Goal: Information Seeking & Learning: Learn about a topic

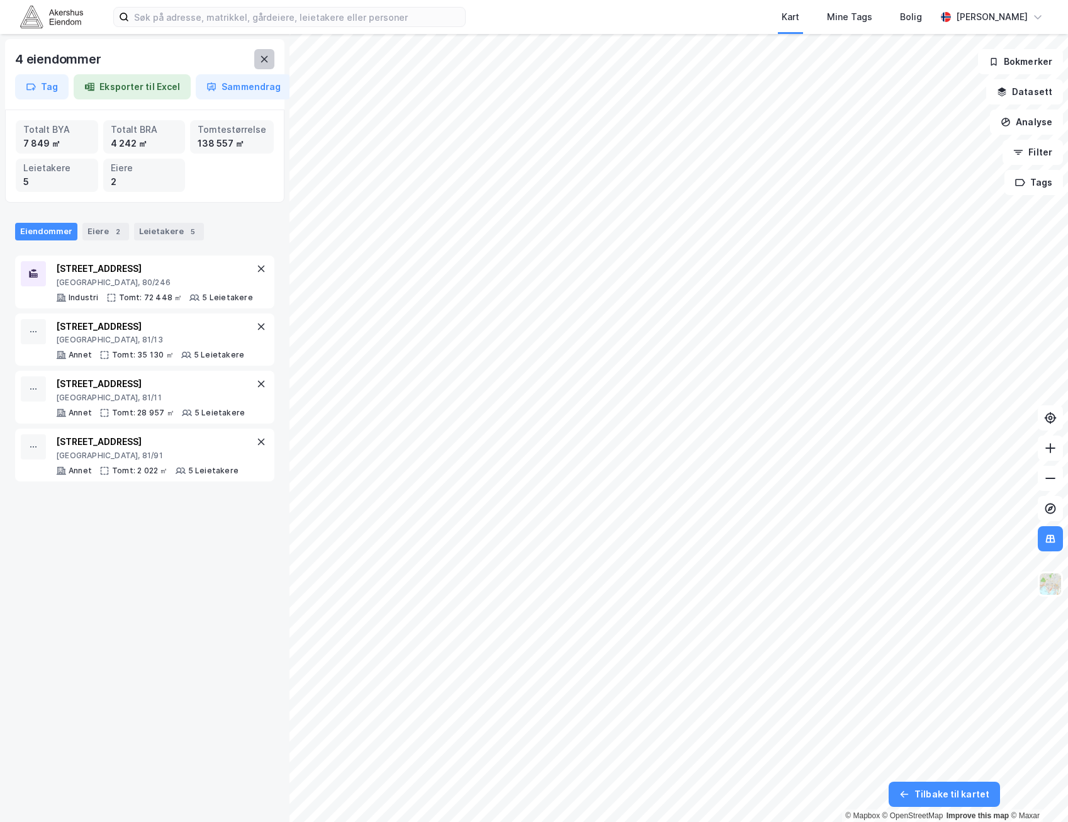
click at [261, 57] on icon at bounding box center [264, 59] width 10 height 10
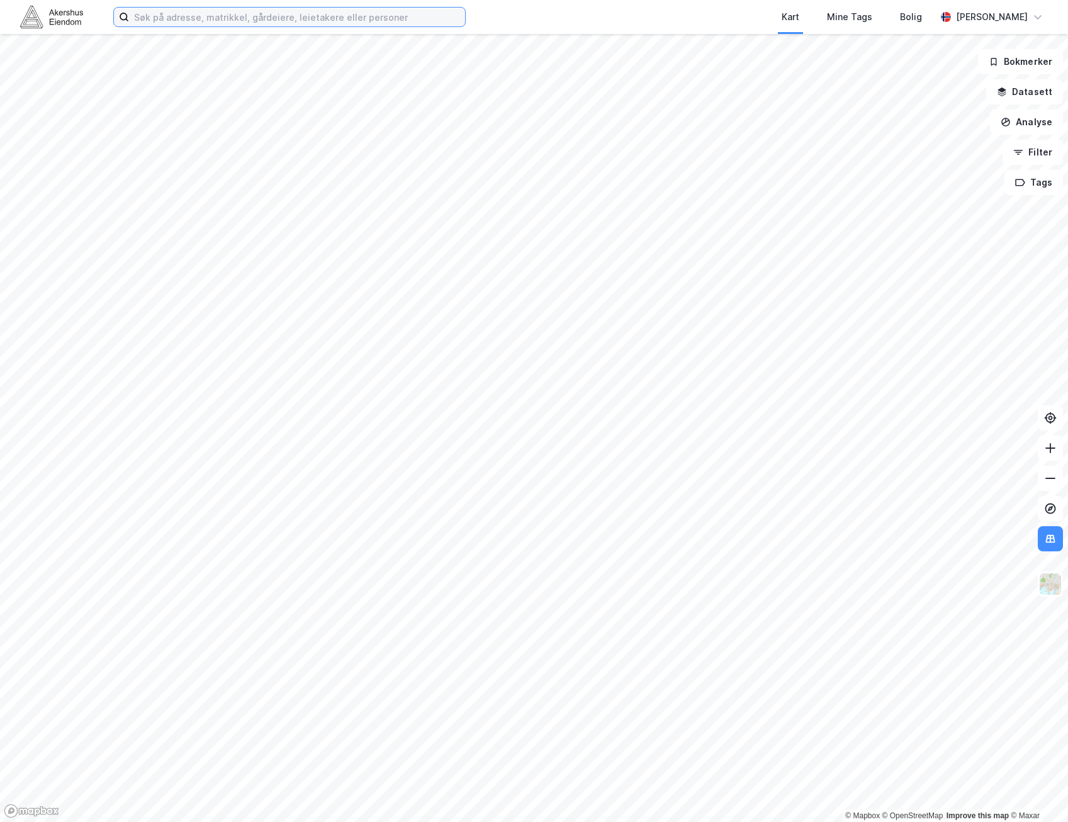
click at [223, 21] on input at bounding box center [297, 17] width 336 height 19
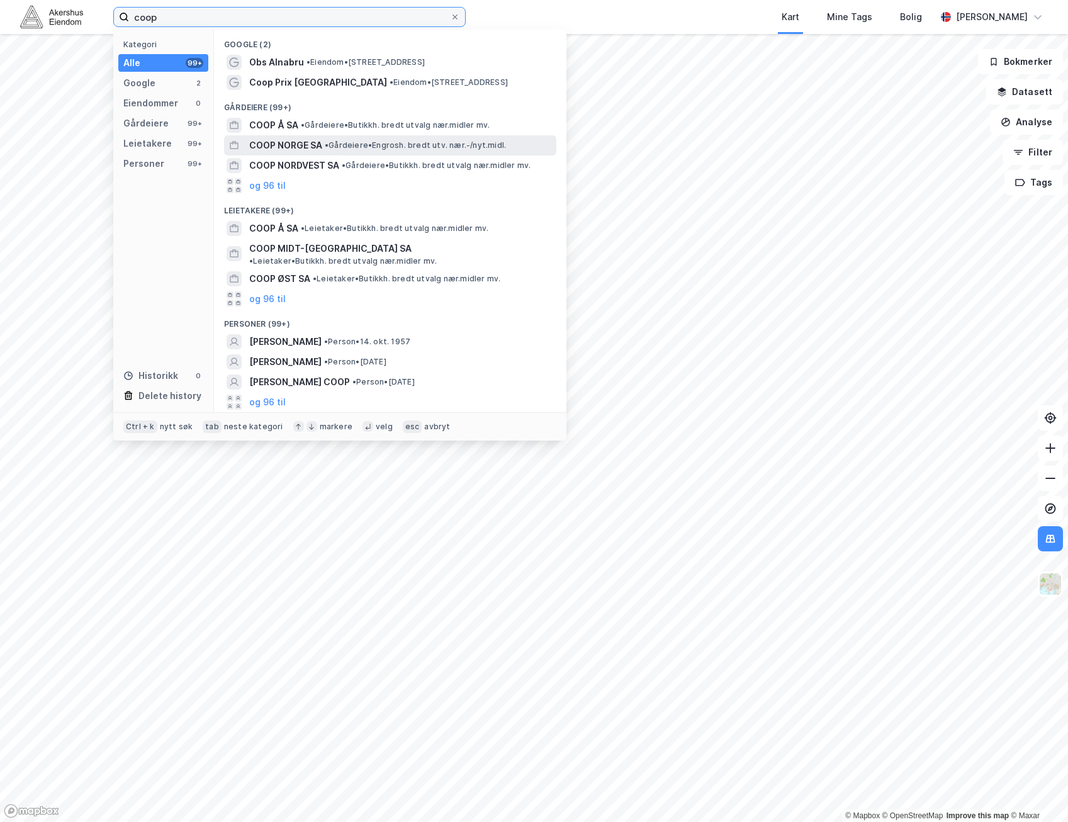
type input "coop"
click at [422, 142] on span "• Gårdeiere • Engrosh. bredt utv. nær.-/nyt.midl." at bounding box center [415, 145] width 181 height 10
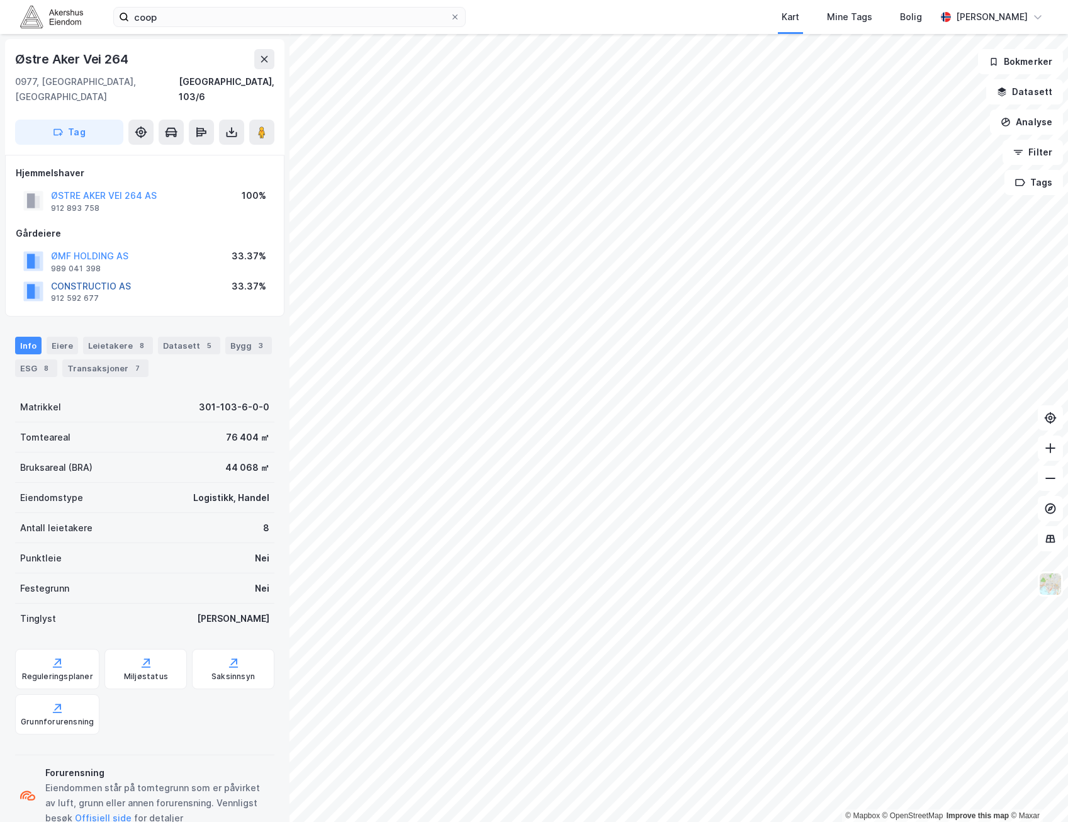
click at [0, 0] on button "CONSTRUCTIO AS" at bounding box center [0, 0] width 0 height 0
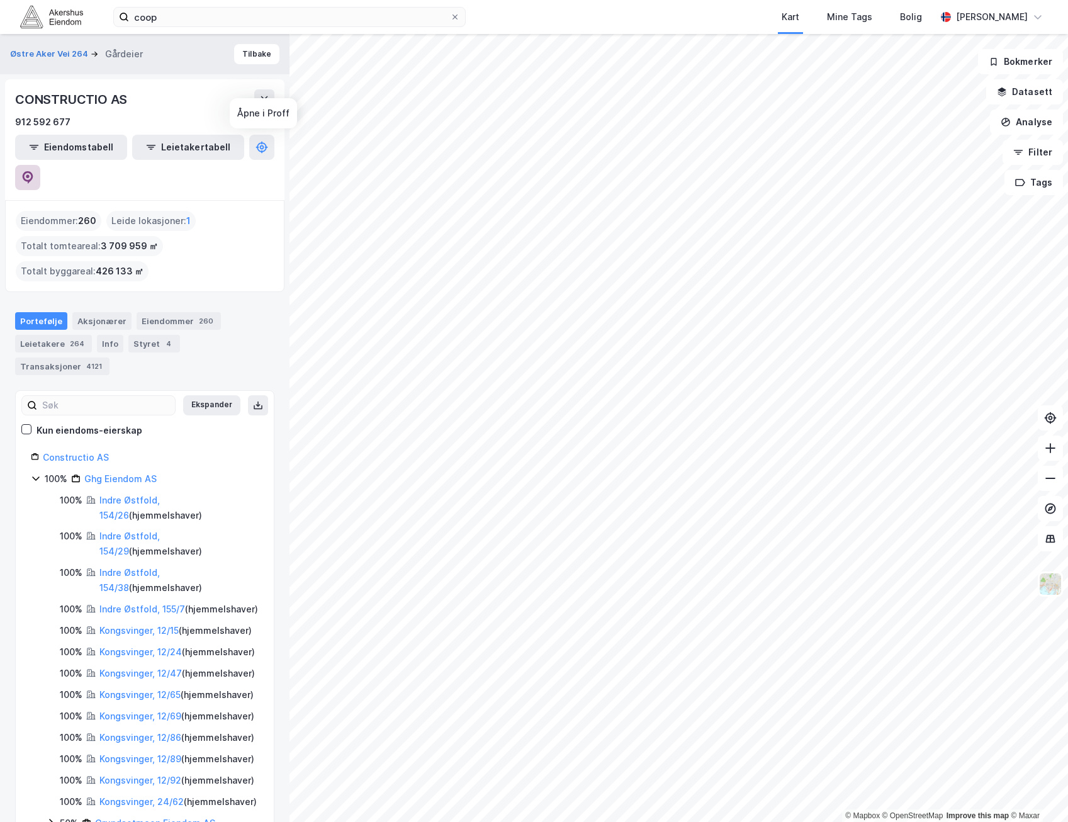
click at [34, 171] on icon at bounding box center [27, 177] width 13 height 13
click at [250, 56] on button "Tilbake" at bounding box center [256, 54] width 45 height 20
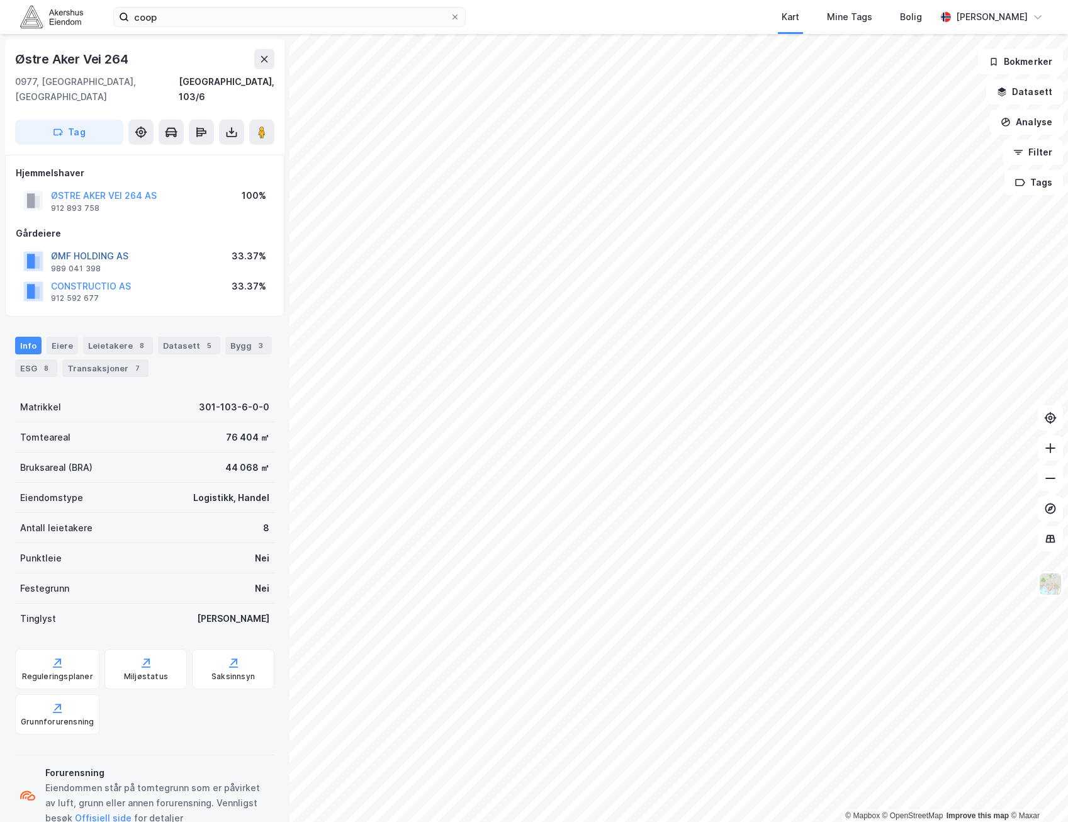
click at [0, 0] on button "ØMF HOLDING AS" at bounding box center [0, 0] width 0 height 0
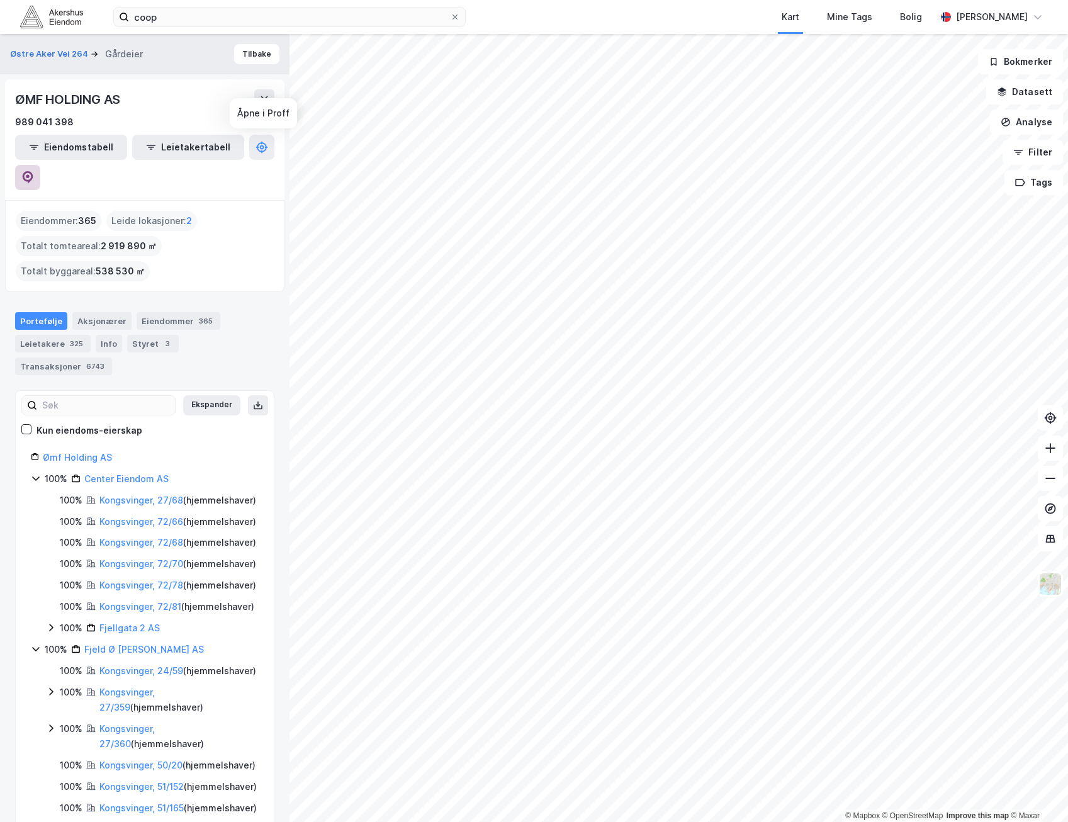
click at [34, 171] on icon at bounding box center [27, 177] width 13 height 13
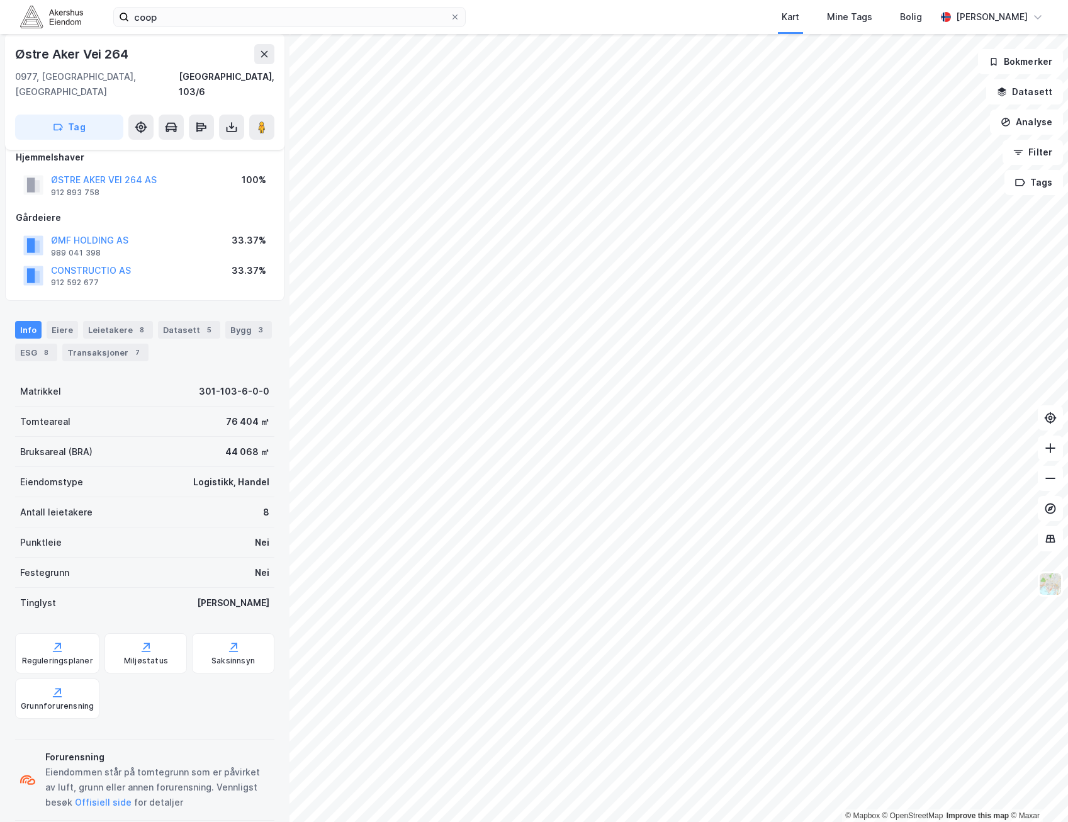
scroll to position [20, 0]
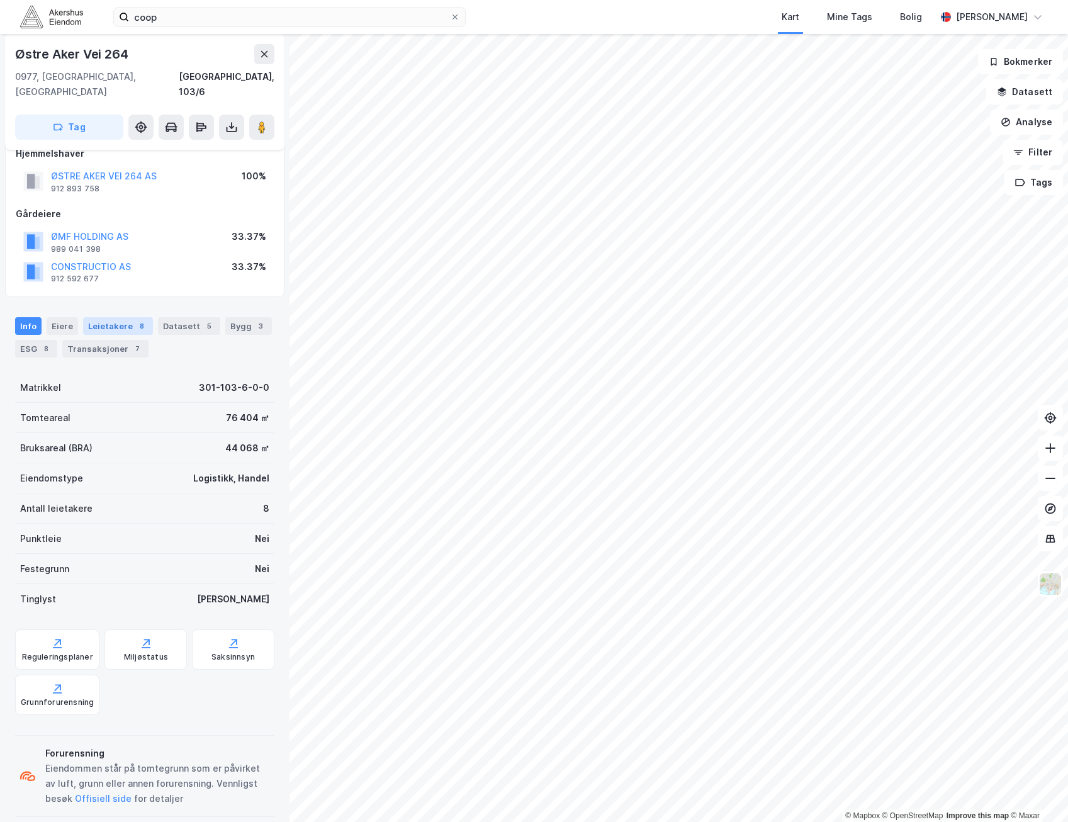
click at [138, 320] on div "8" at bounding box center [141, 326] width 13 height 13
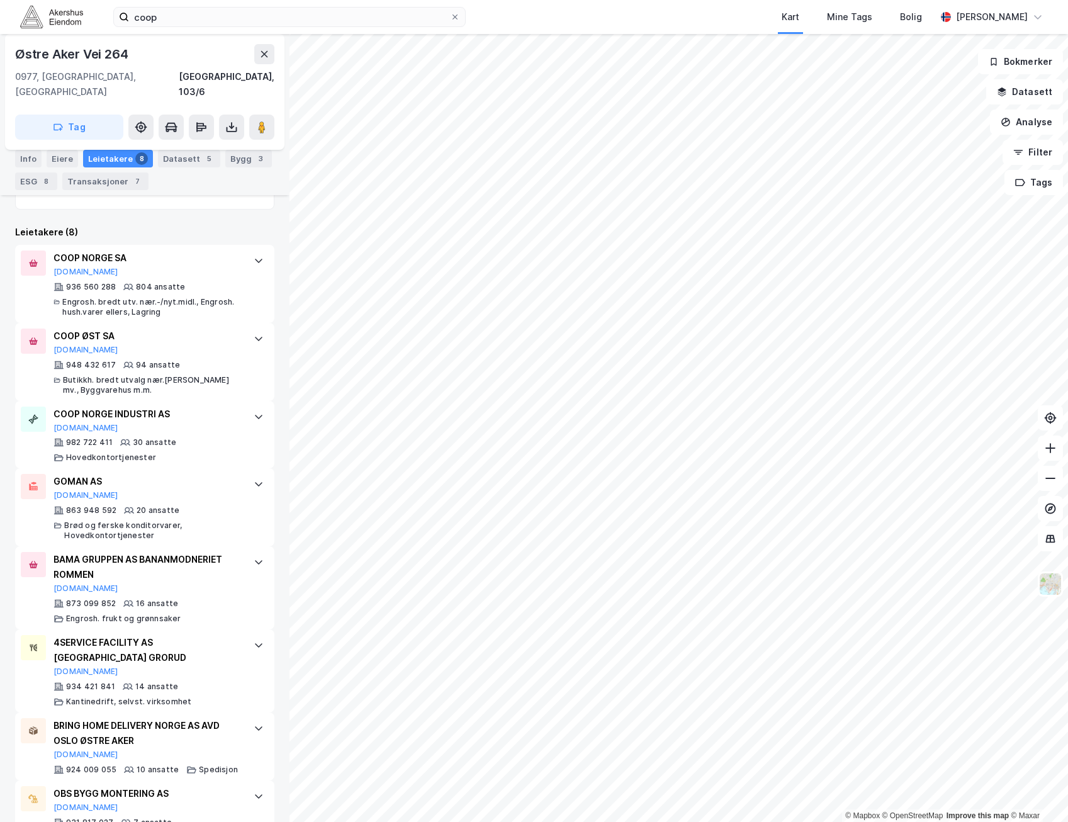
scroll to position [402, 0]
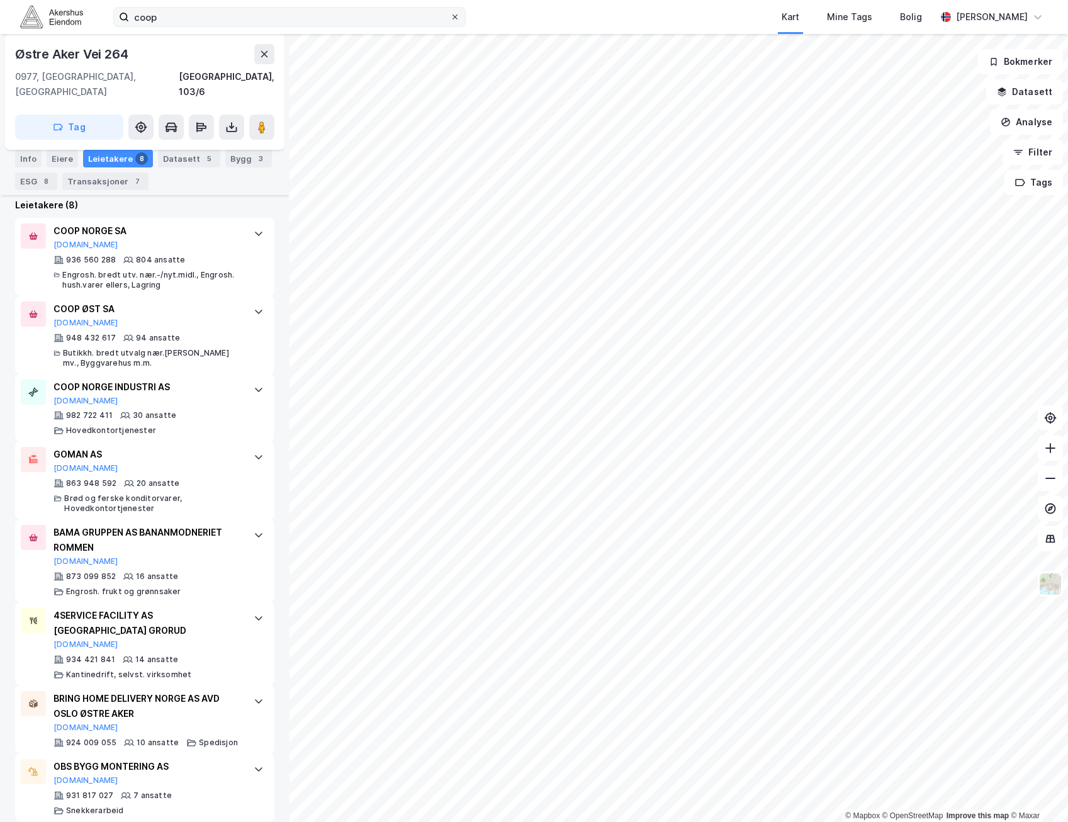
click at [457, 15] on icon at bounding box center [454, 16] width 5 height 5
click at [450, 15] on input "coop" at bounding box center [289, 17] width 321 height 19
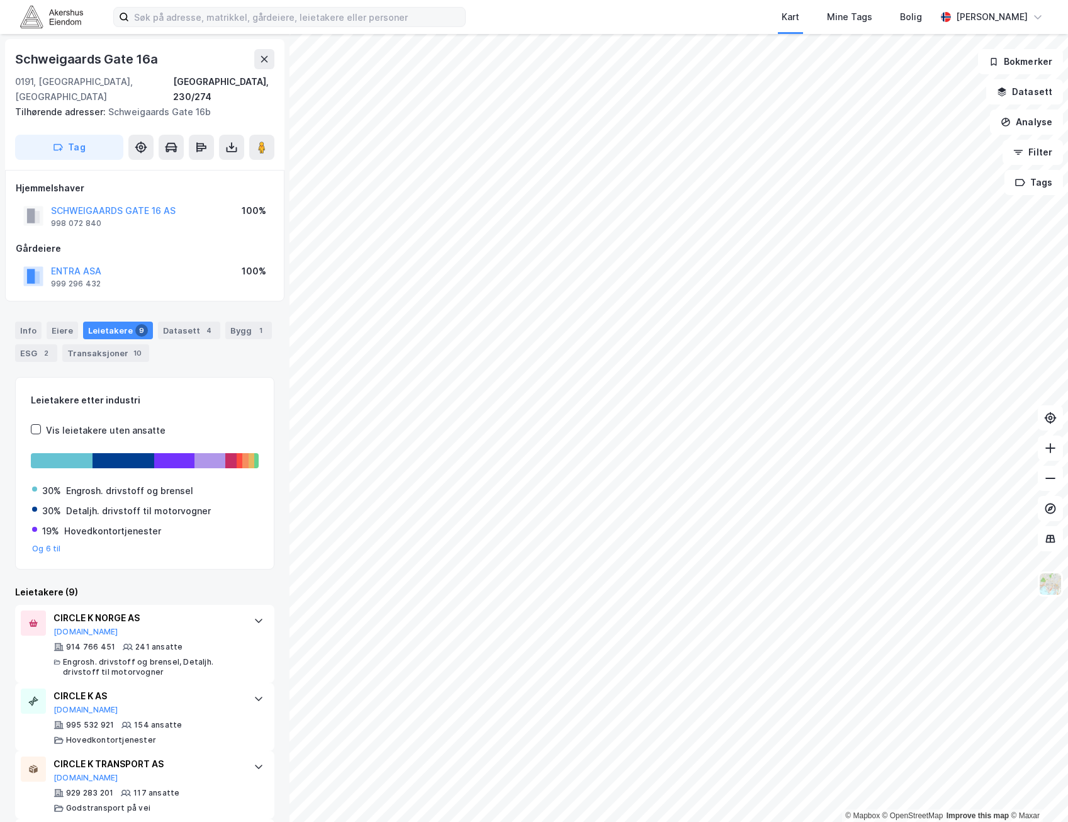
click at [42, 322] on div "Info Eiere Leietakere 9 Datasett 4 Bygg 1 ESG 2 Transaksjoner 10" at bounding box center [144, 342] width 259 height 40
click at [21, 322] on div "Info" at bounding box center [28, 331] width 26 height 18
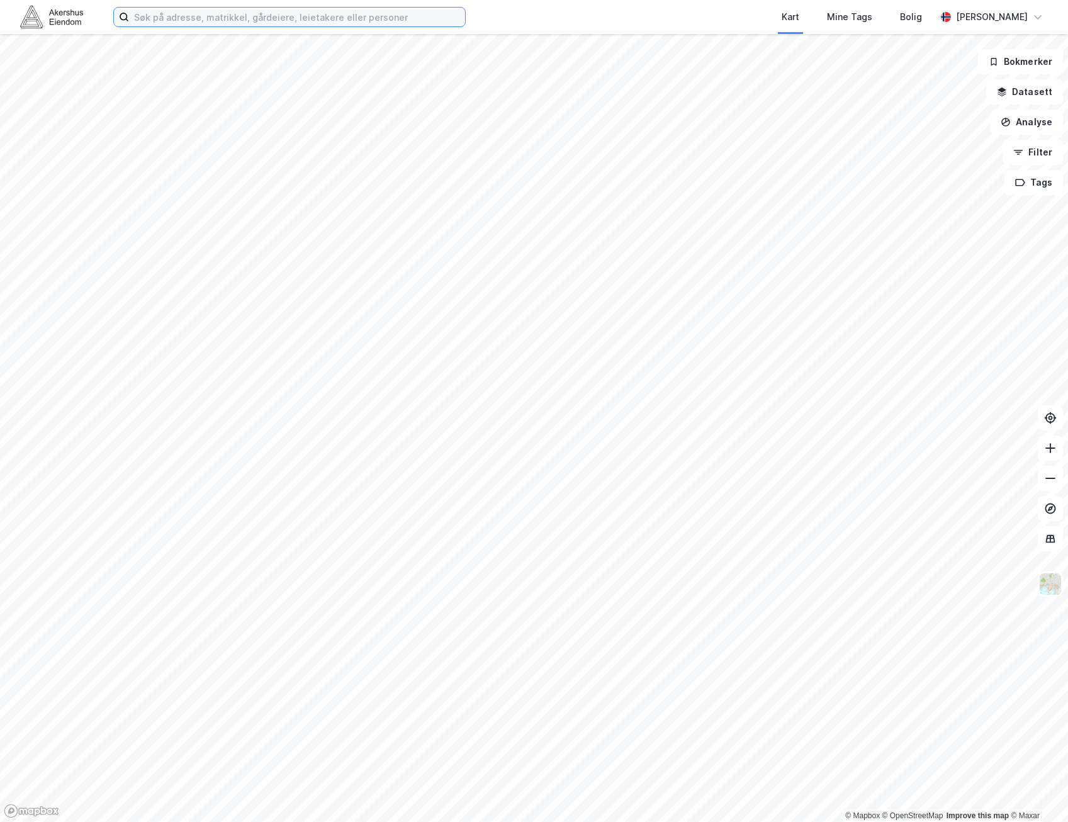
click at [254, 20] on input at bounding box center [297, 17] width 336 height 19
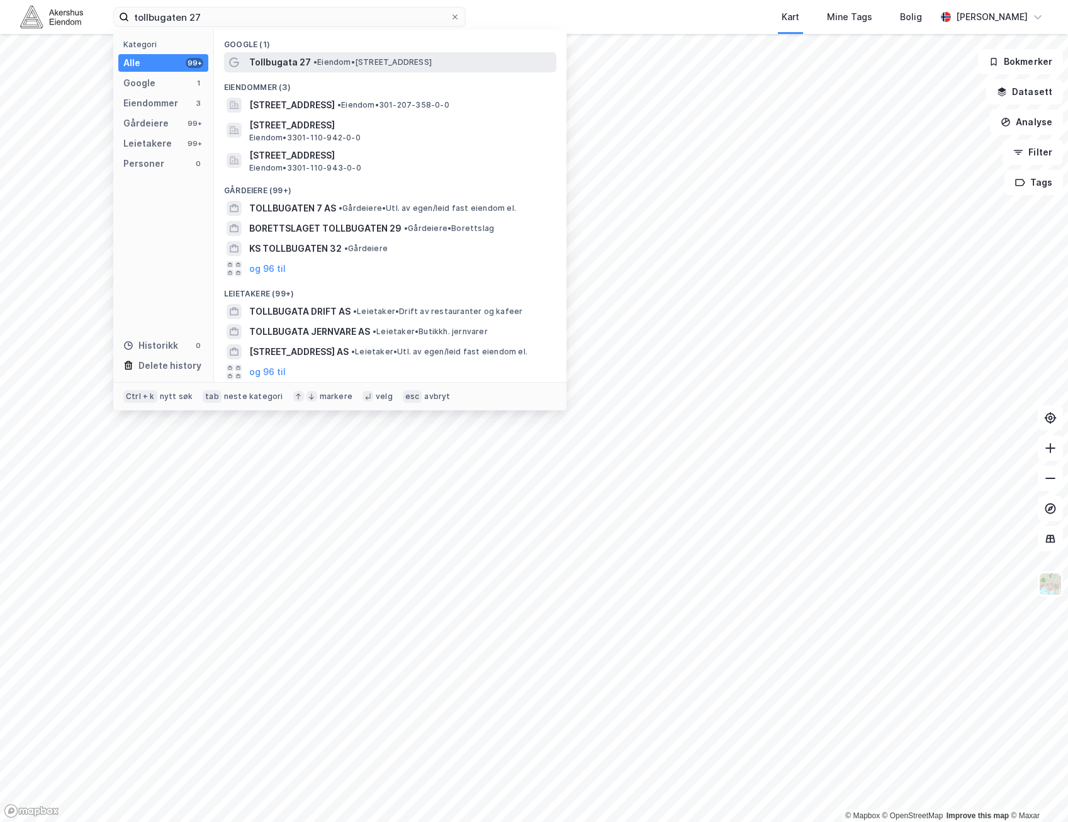
click at [459, 67] on div "Tollbugata 27 • Eiendom • [STREET_ADDRESS]" at bounding box center [401, 62] width 305 height 15
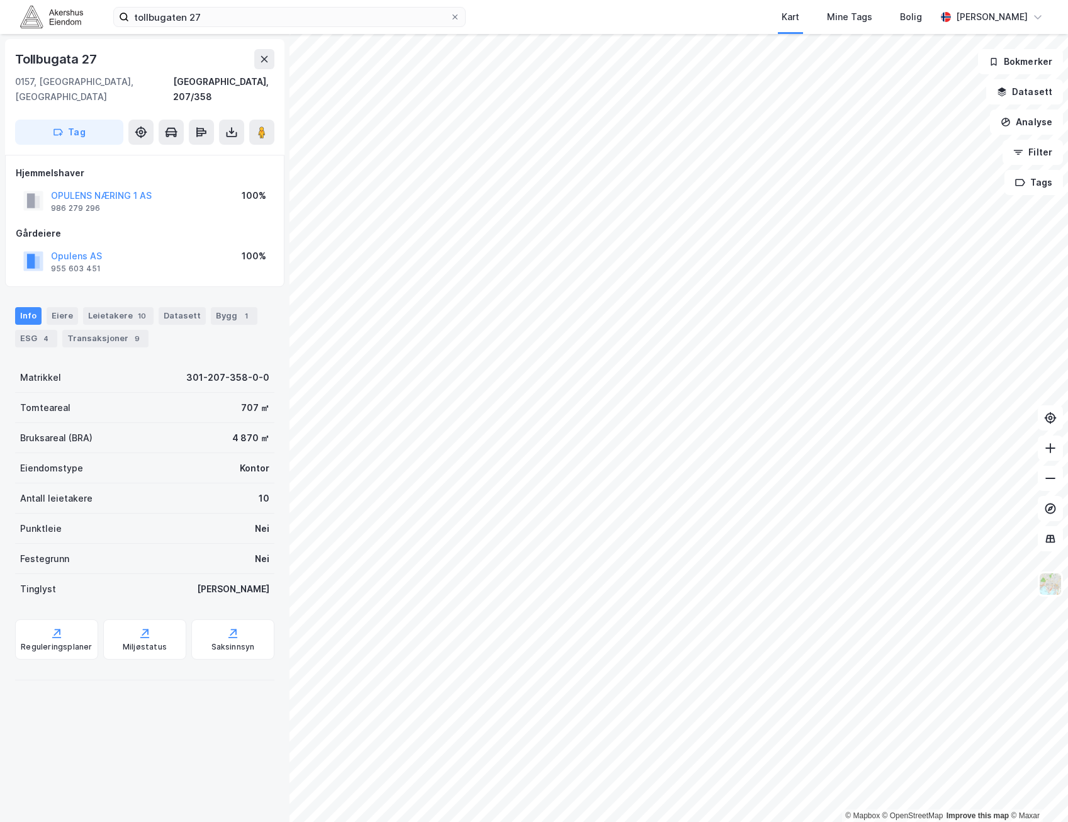
click at [108, 246] on div "Opulens AS 955 603 451 100%" at bounding box center [145, 261] width 258 height 30
click at [110, 246] on div "Opulens AS 955 603 451 100%" at bounding box center [145, 261] width 258 height 30
click at [112, 330] on div "Transaksjoner 9" at bounding box center [105, 339] width 86 height 18
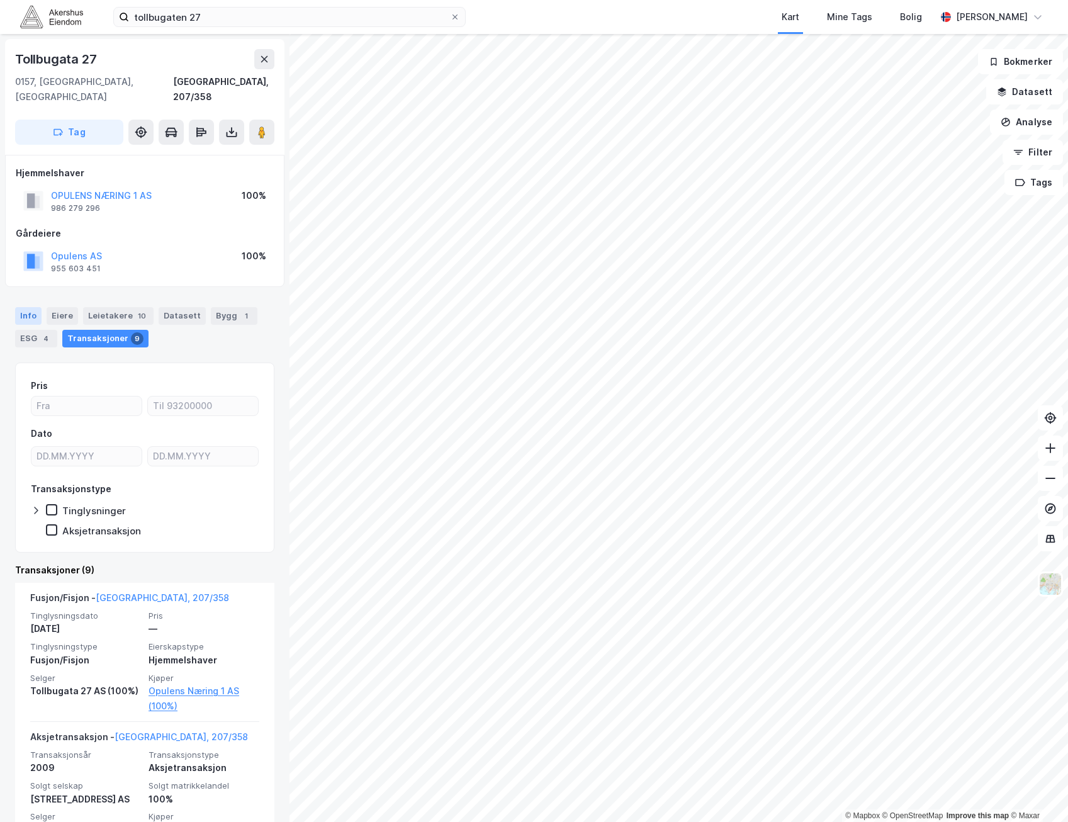
click at [30, 307] on div "Info" at bounding box center [28, 316] width 26 height 18
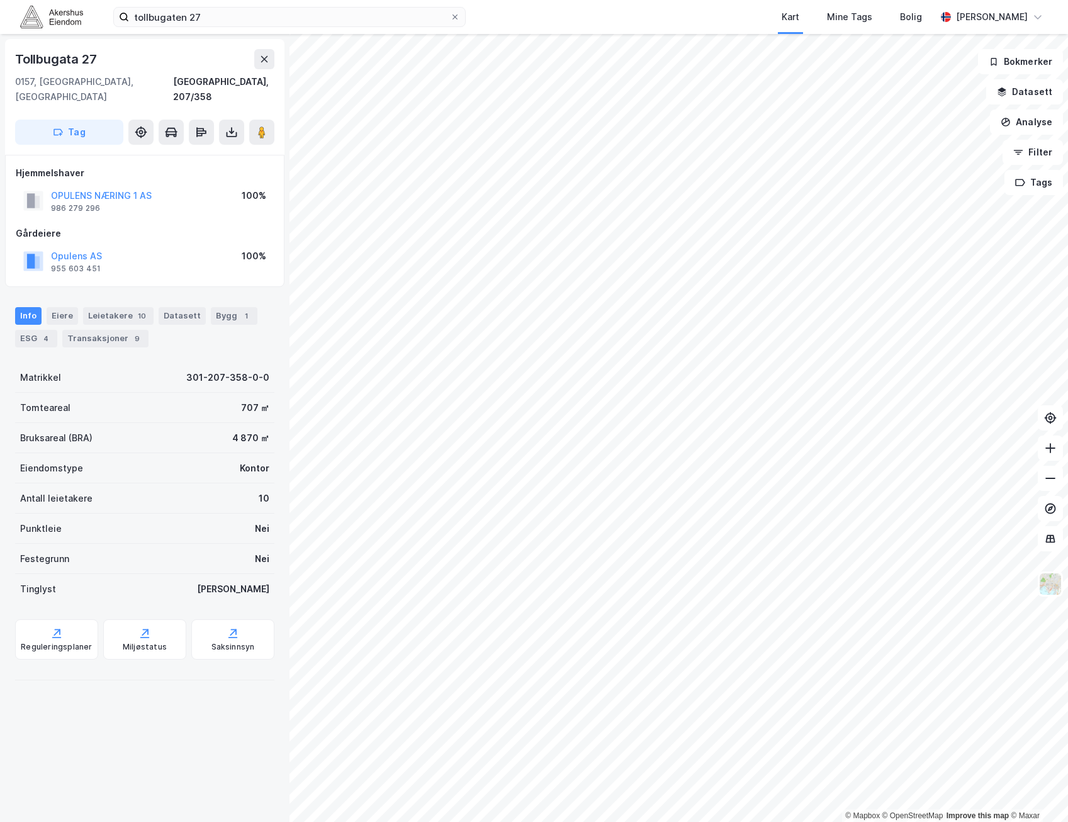
click at [77, 64] on div "Tollbugata 27" at bounding box center [57, 59] width 84 height 20
copy div "Tollbugata 27"
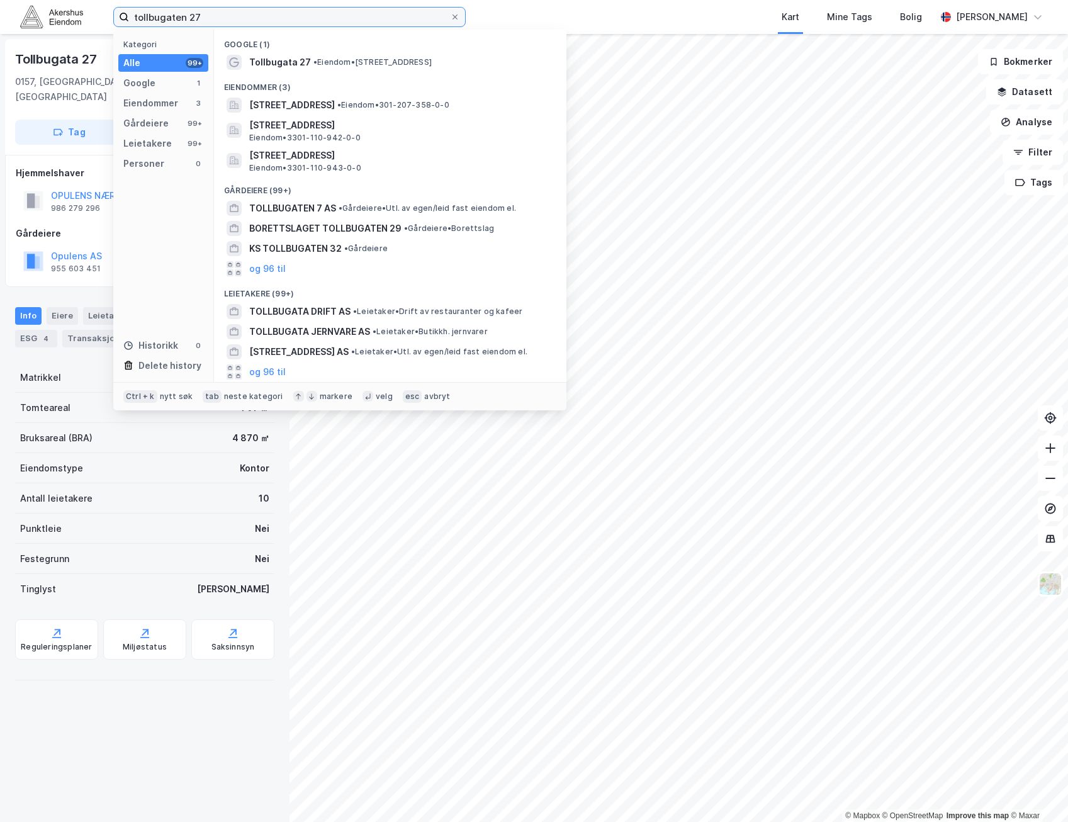
drag, startPoint x: 303, startPoint y: 15, endPoint x: -3, endPoint y: -3, distance: 306.4
click at [0, 0] on html "tollbugaten 27 Kategori Alle 99+ Google 1 Eiendommer 3 Gårdeiere 99+ Leietakere…" at bounding box center [534, 411] width 1068 height 822
paste input "Hitachi Rail"
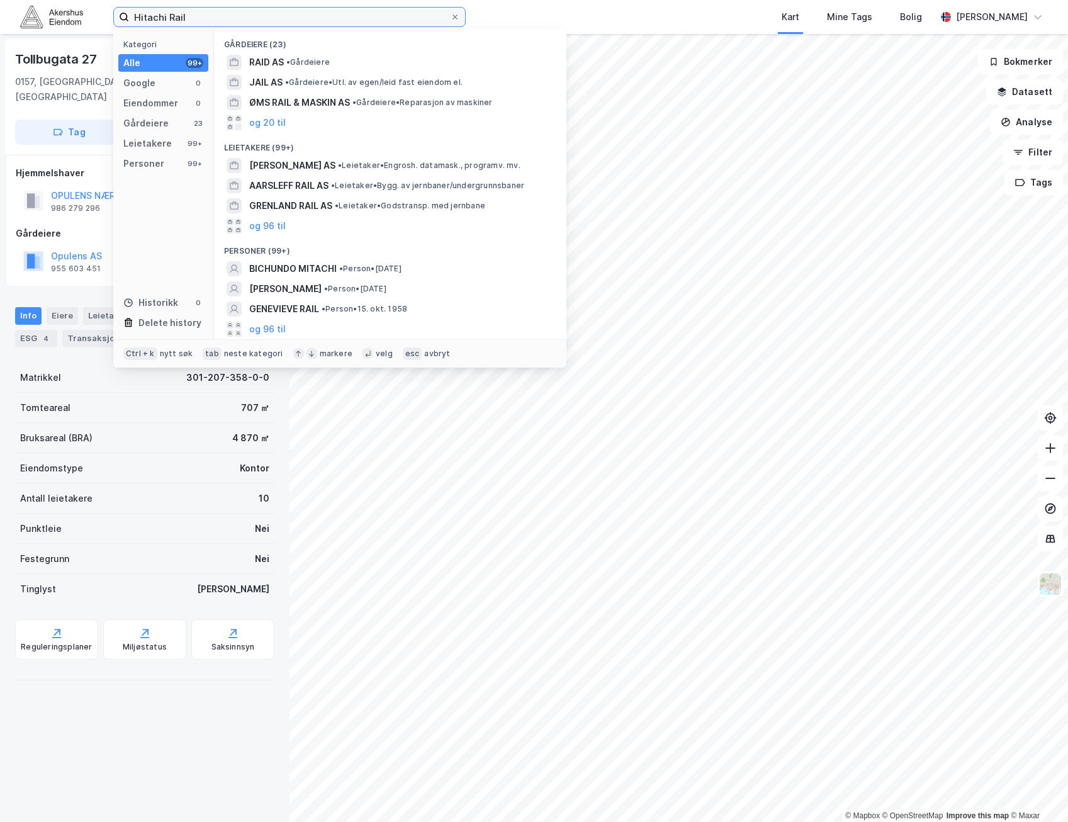
click at [215, 14] on input "Hitachi Rail" at bounding box center [289, 17] width 321 height 19
type input "Hitachi"
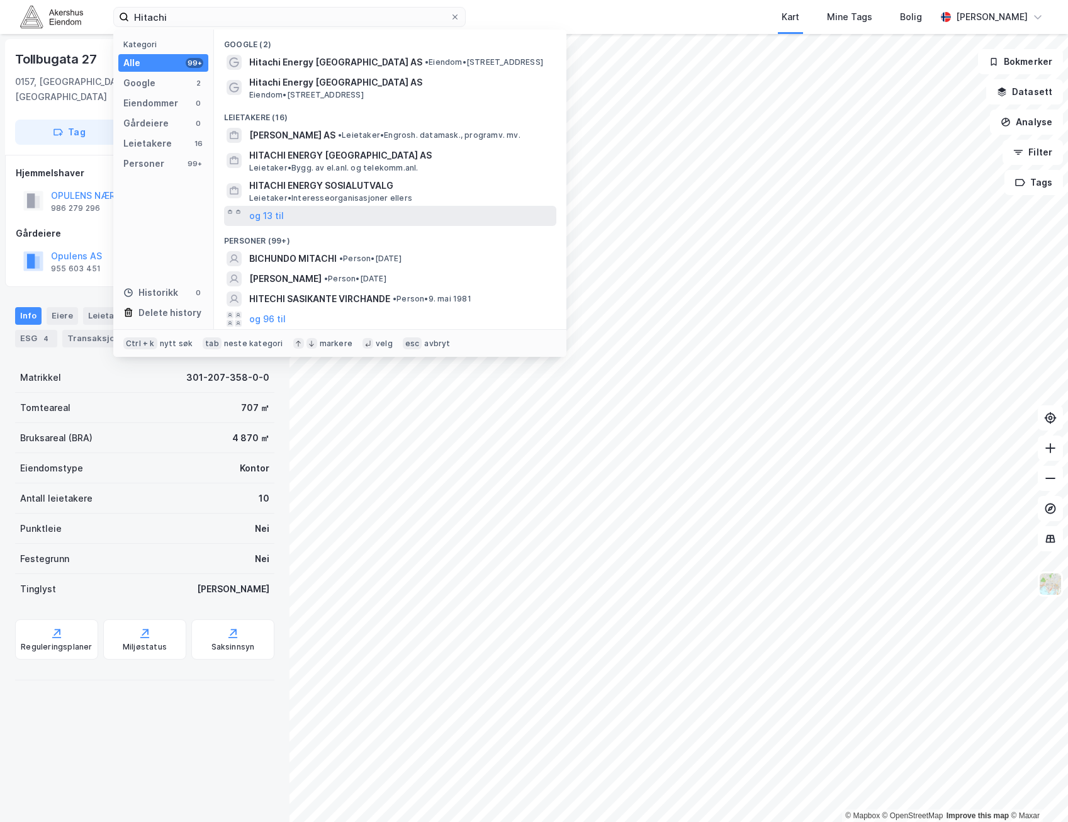
click at [284, 212] on div "og 13 til" at bounding box center [390, 216] width 332 height 20
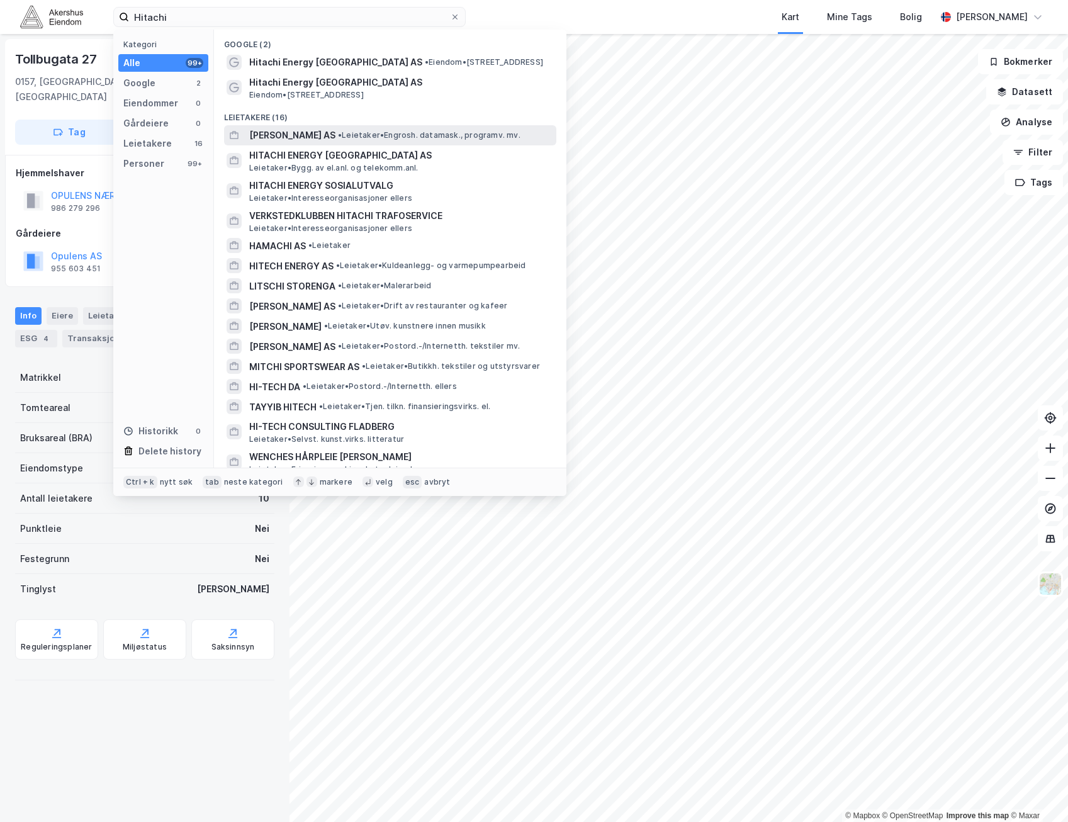
click at [358, 135] on span "• Leietaker • Engrosh. datamask., programv. mv." at bounding box center [429, 135] width 183 height 10
